Goal: Information Seeking & Learning: Learn about a topic

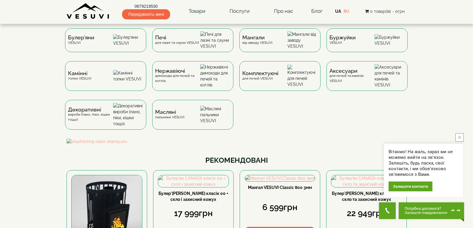
scroll to position [30, 0]
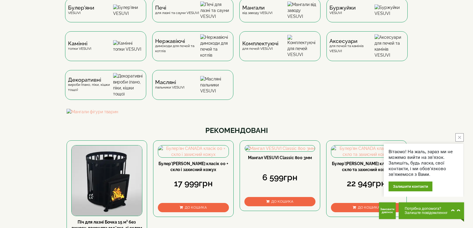
click at [456, 138] on button "close button" at bounding box center [460, 137] width 8 height 8
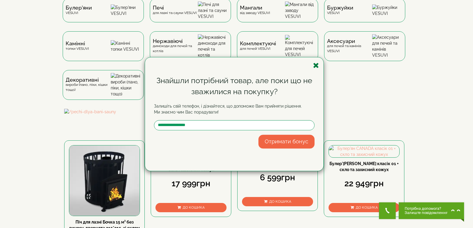
click at [316, 69] on icon "button" at bounding box center [316, 65] width 6 height 7
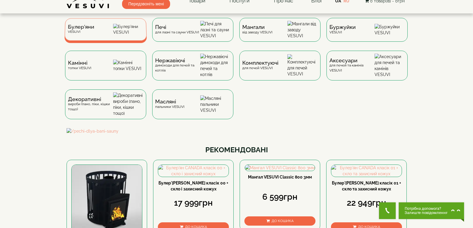
scroll to position [0, 0]
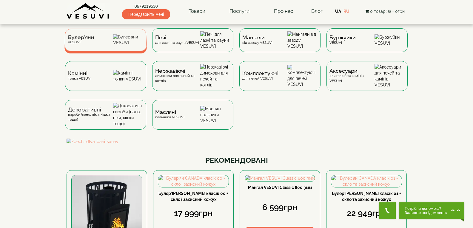
click at [126, 46] on img at bounding box center [128, 39] width 30 height 11
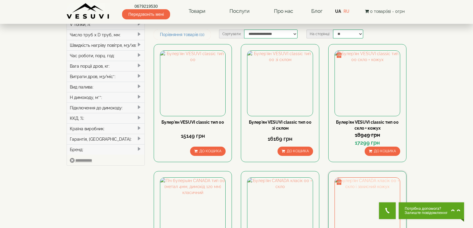
scroll to position [119, 0]
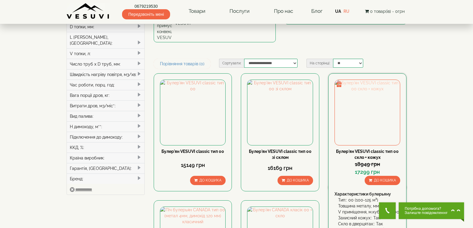
click at [378, 82] on img at bounding box center [367, 112] width 65 height 65
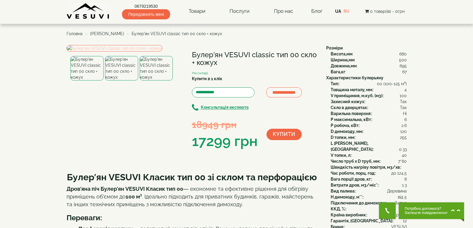
click at [141, 52] on img at bounding box center [115, 48] width 96 height 7
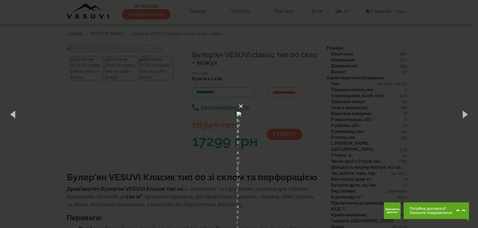
click at [243, 100] on button "×" at bounding box center [240, 106] width 5 height 13
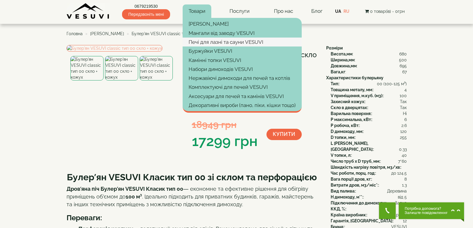
click at [216, 43] on link "Печі для лазні та сауни VESUVI" at bounding box center [242, 42] width 119 height 9
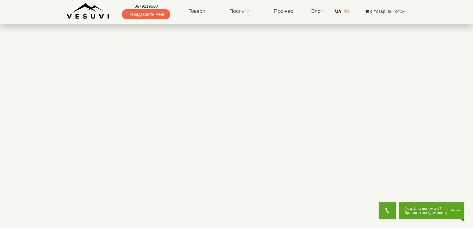
scroll to position [687, 0]
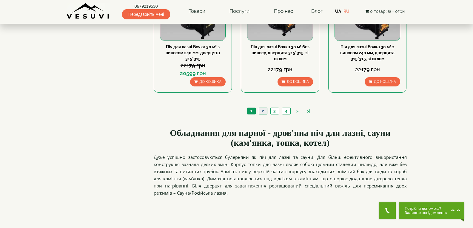
click at [263, 112] on link "2" at bounding box center [263, 111] width 8 height 6
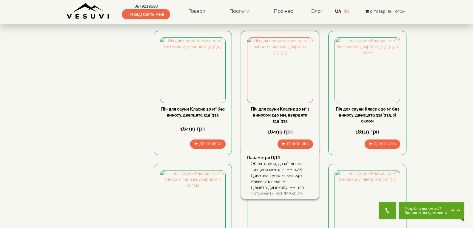
scroll to position [448, 0]
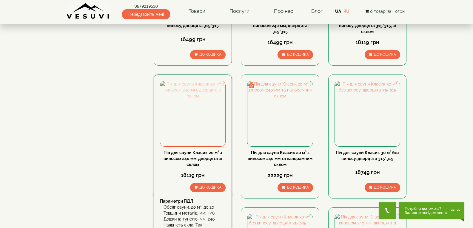
click at [213, 118] on img at bounding box center [192, 113] width 65 height 65
